Goal: Transaction & Acquisition: Obtain resource

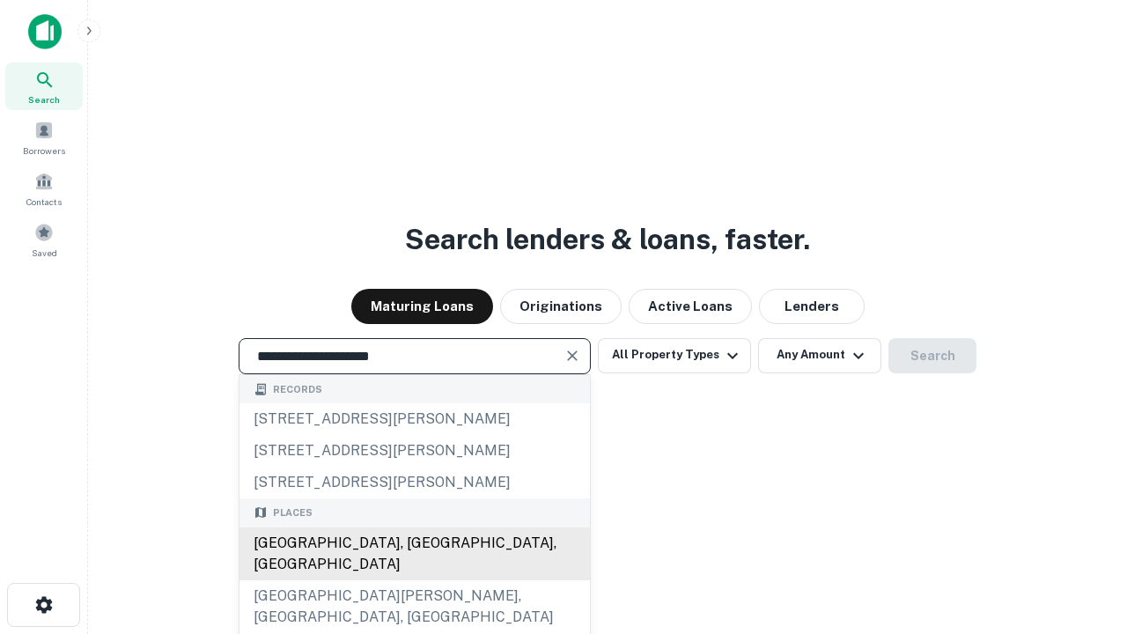
click at [414, 580] on div "Santa Monica, CA, USA" at bounding box center [415, 553] width 350 height 53
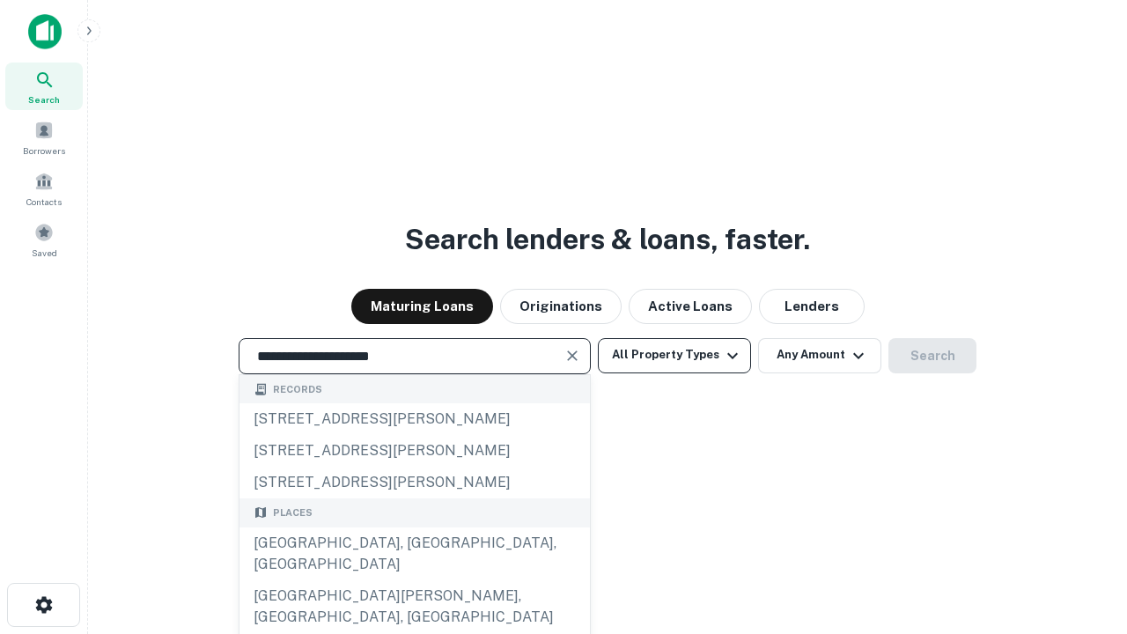
type input "**********"
click at [675, 355] on button "All Property Types" at bounding box center [674, 355] width 153 height 35
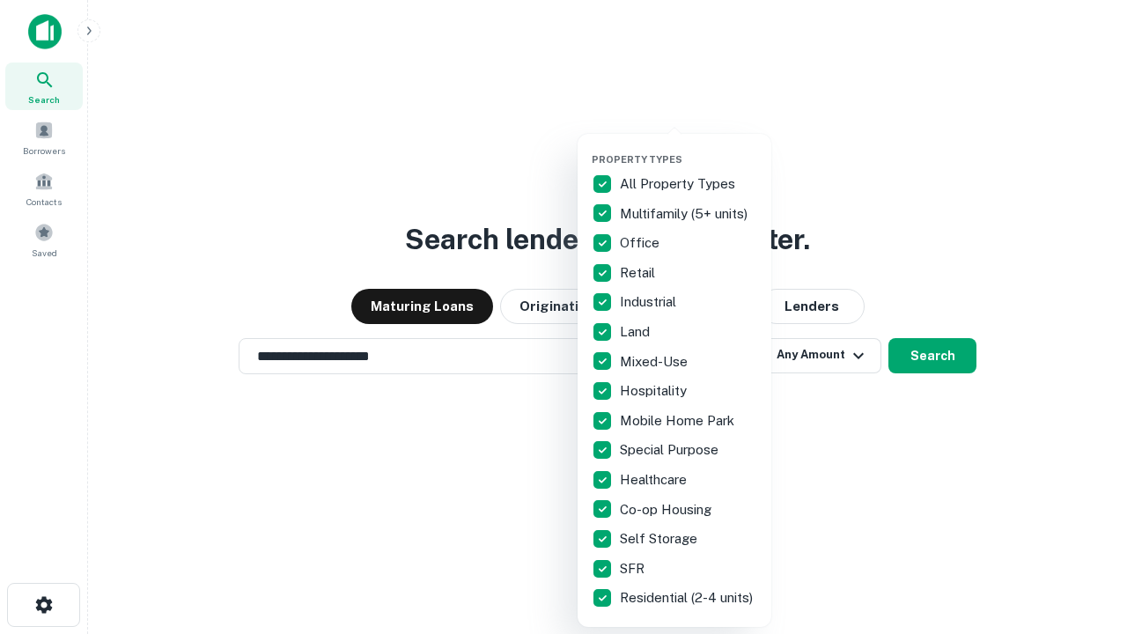
click at [689, 148] on button "button" at bounding box center [689, 148] width 194 height 1
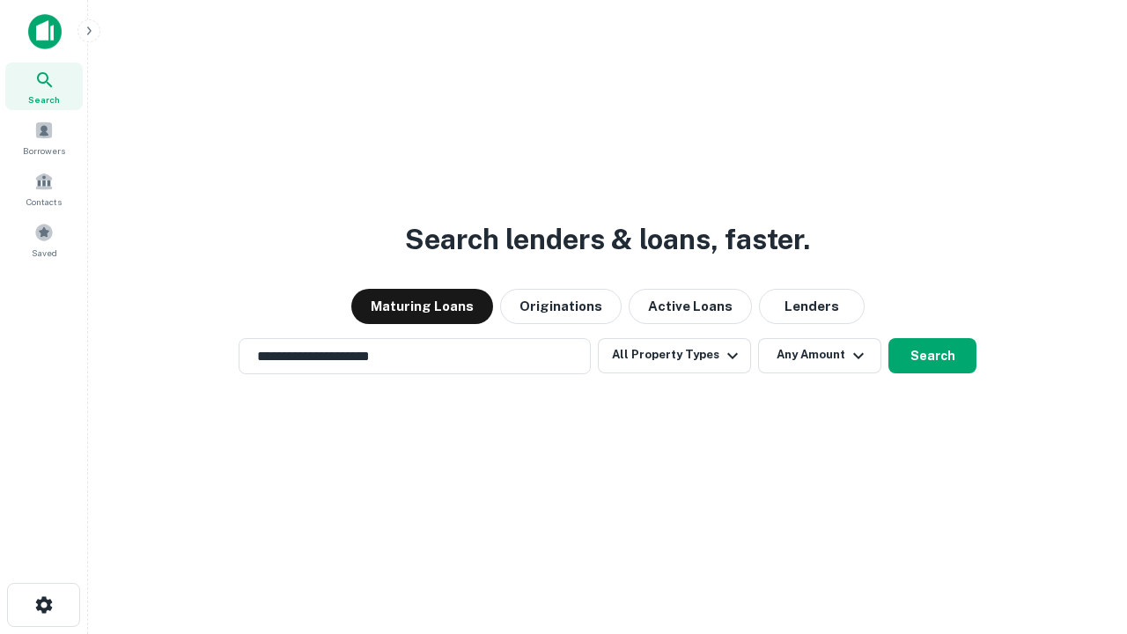
scroll to position [11, 212]
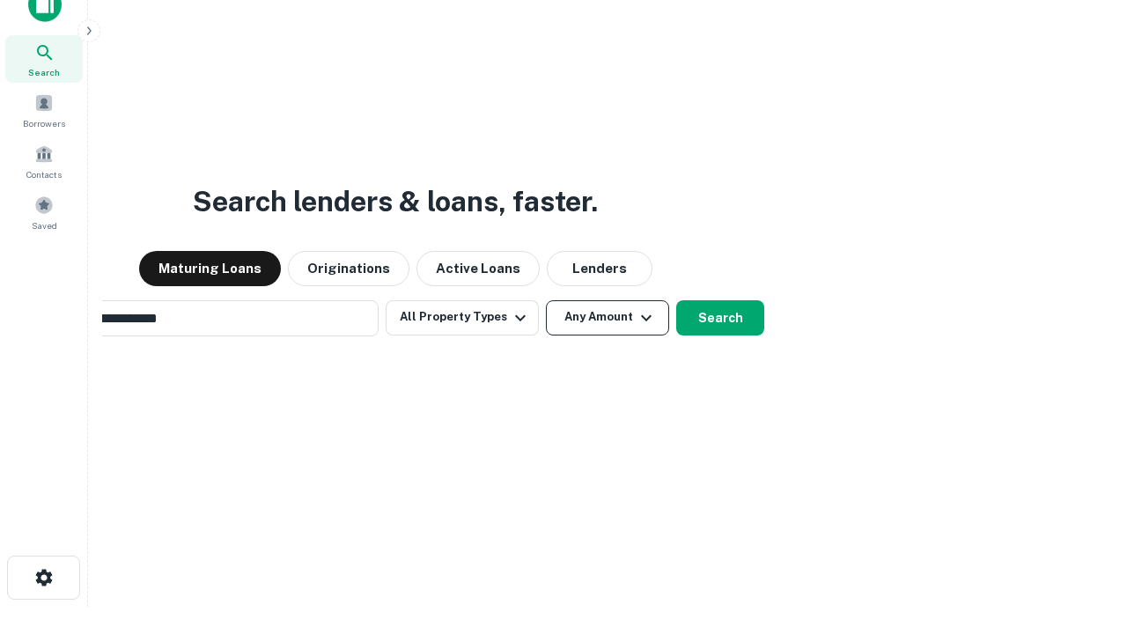
click at [546, 300] on button "Any Amount" at bounding box center [607, 317] width 123 height 35
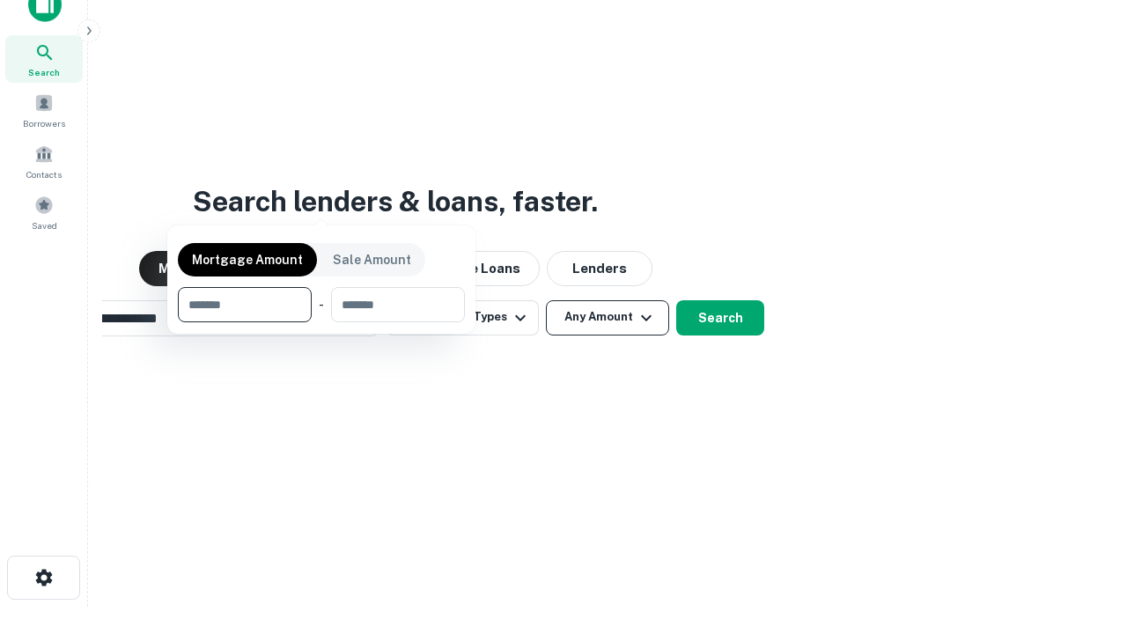
scroll to position [127, 498]
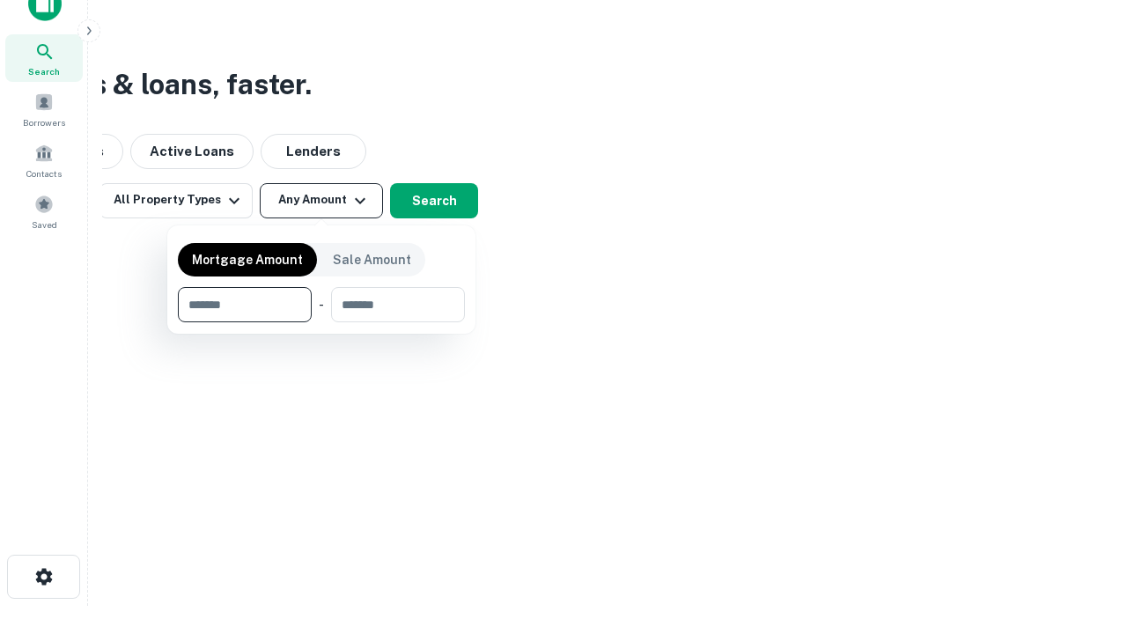
type input "*******"
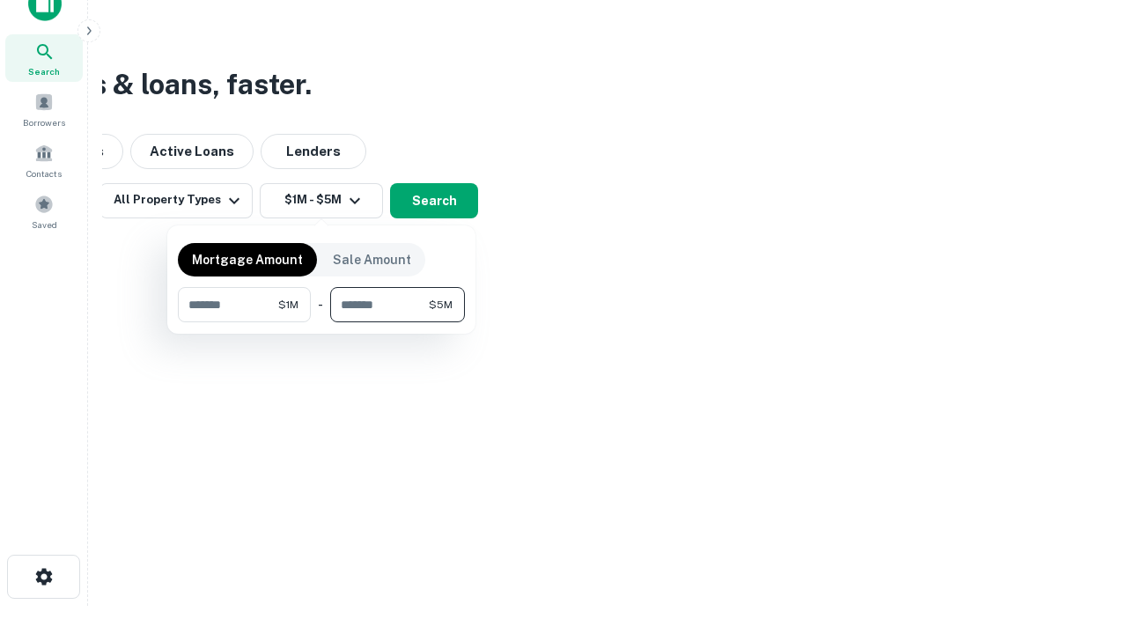
type input "*******"
click at [321, 322] on button "button" at bounding box center [321, 322] width 287 height 1
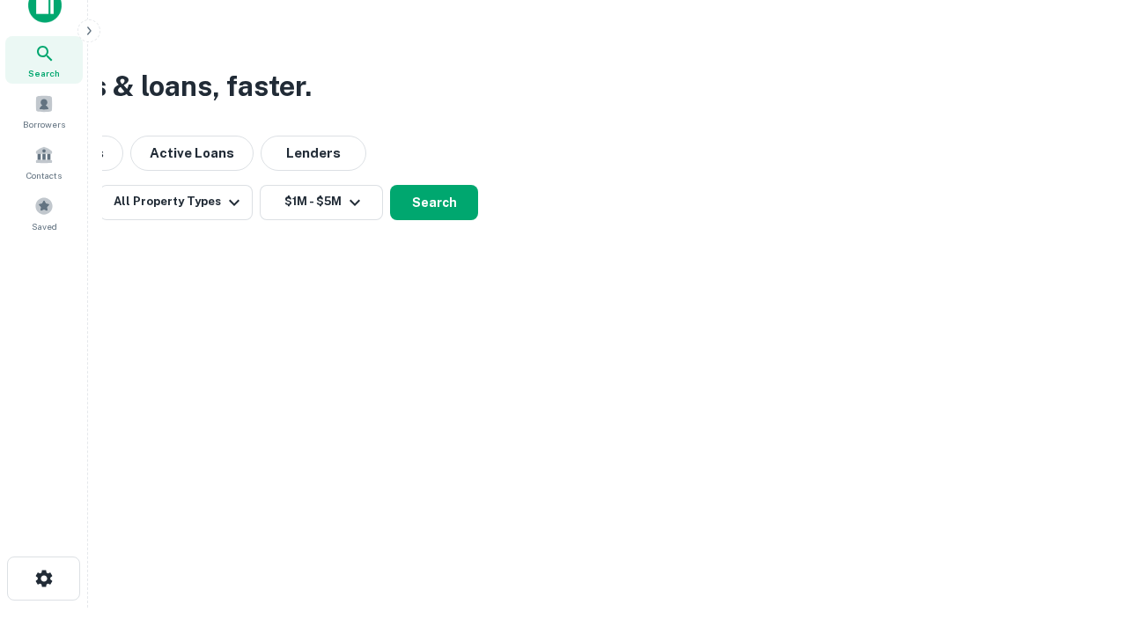
scroll to position [11, 325]
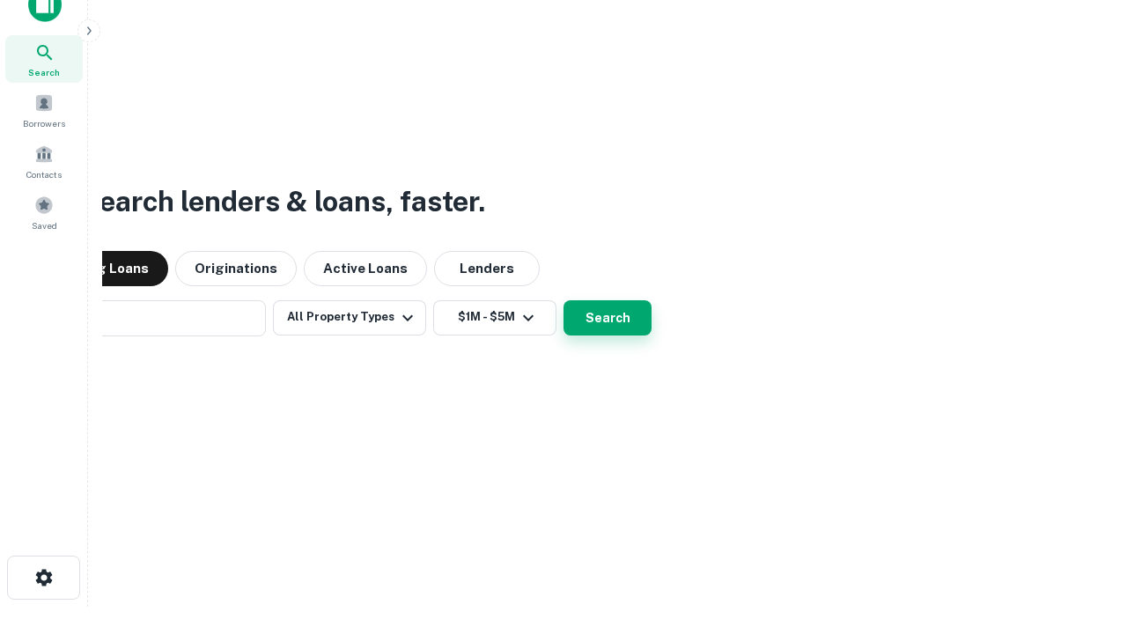
click at [564, 300] on button "Search" at bounding box center [608, 317] width 88 height 35
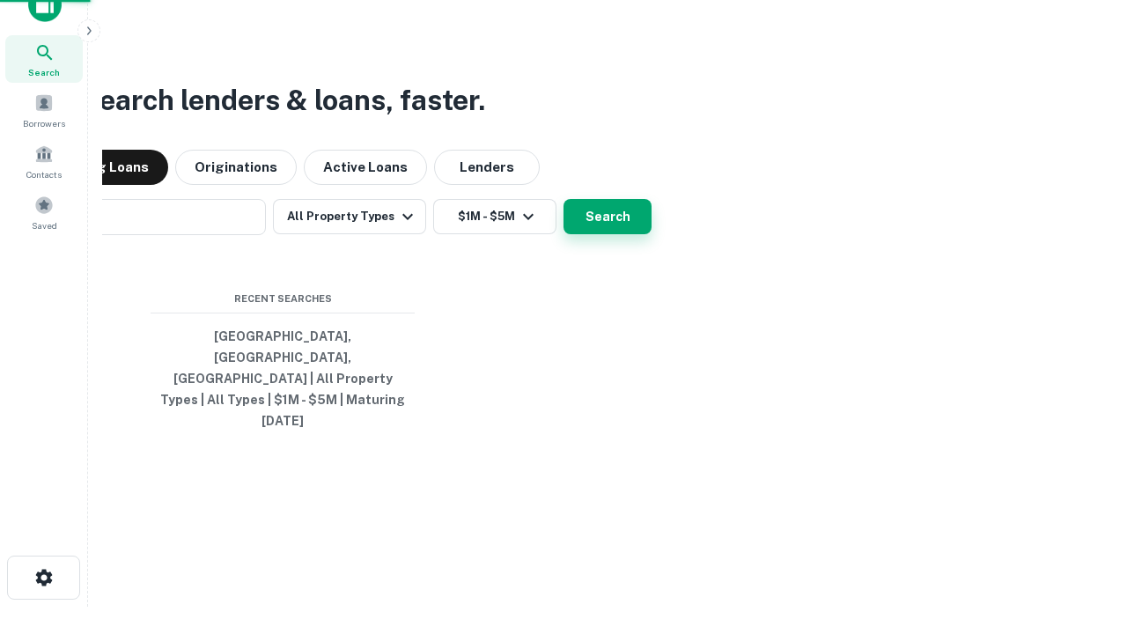
scroll to position [47, 498]
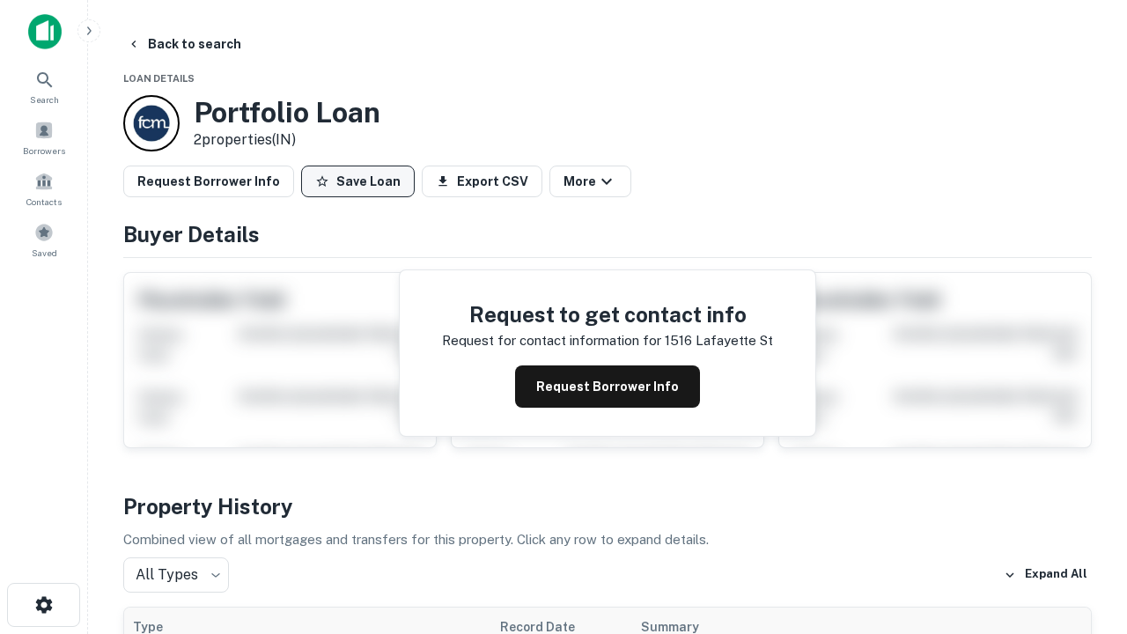
click at [358, 181] on button "Save Loan" at bounding box center [358, 182] width 114 height 32
click at [362, 181] on button "Loan Saved" at bounding box center [362, 182] width 122 height 32
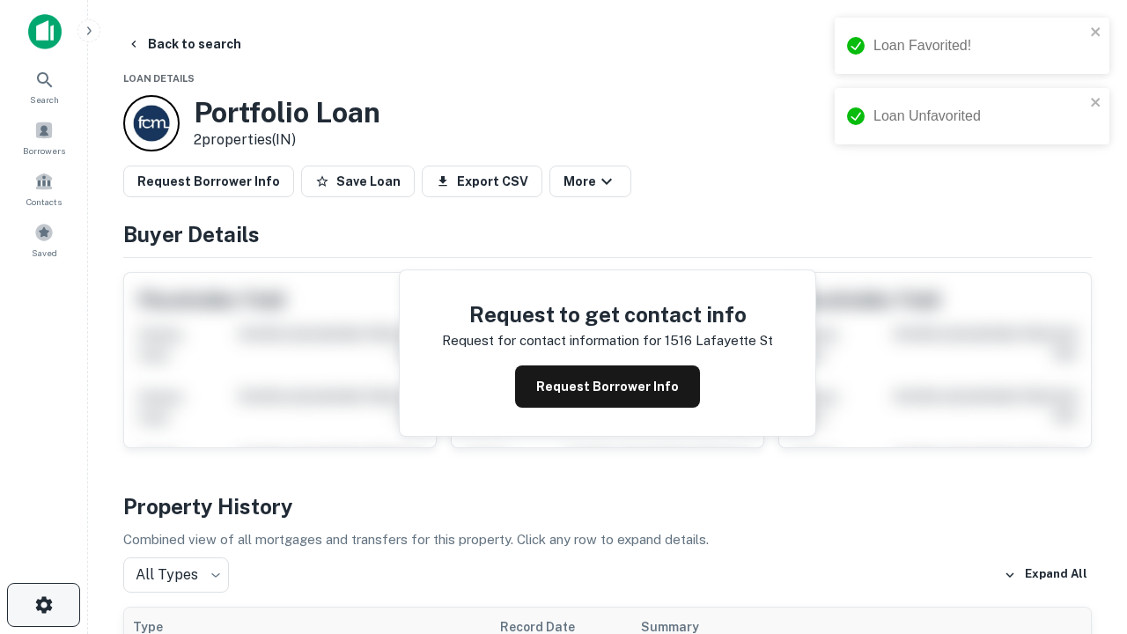
click at [43, 605] on icon "button" at bounding box center [43, 604] width 21 height 21
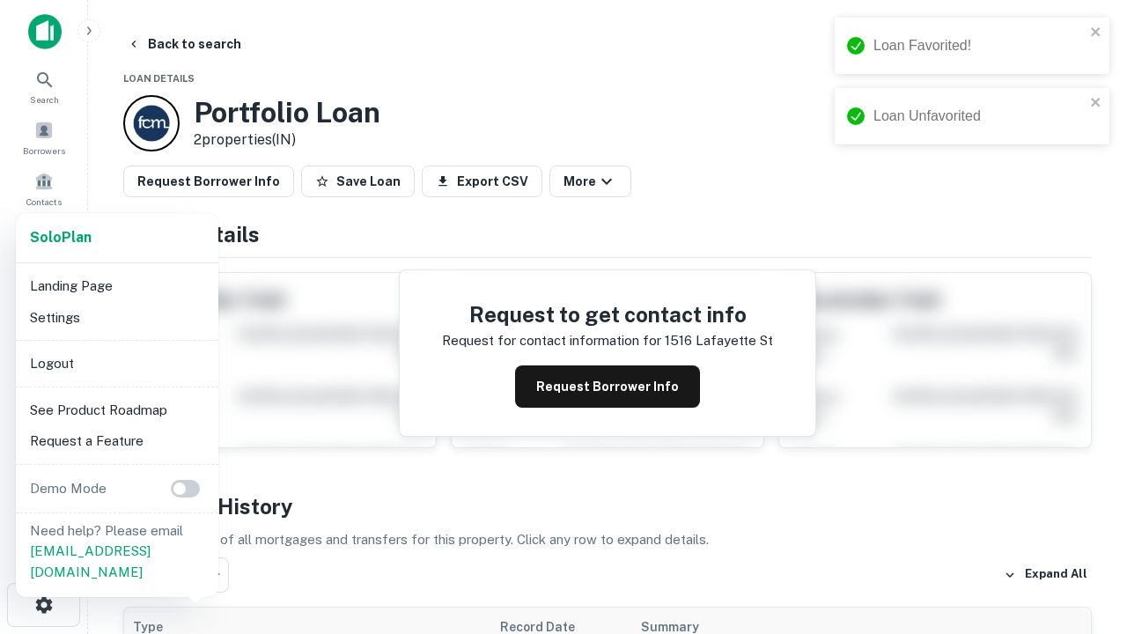
click at [116, 363] on li "Logout" at bounding box center [117, 364] width 188 height 32
